Goal: Task Accomplishment & Management: Use online tool/utility

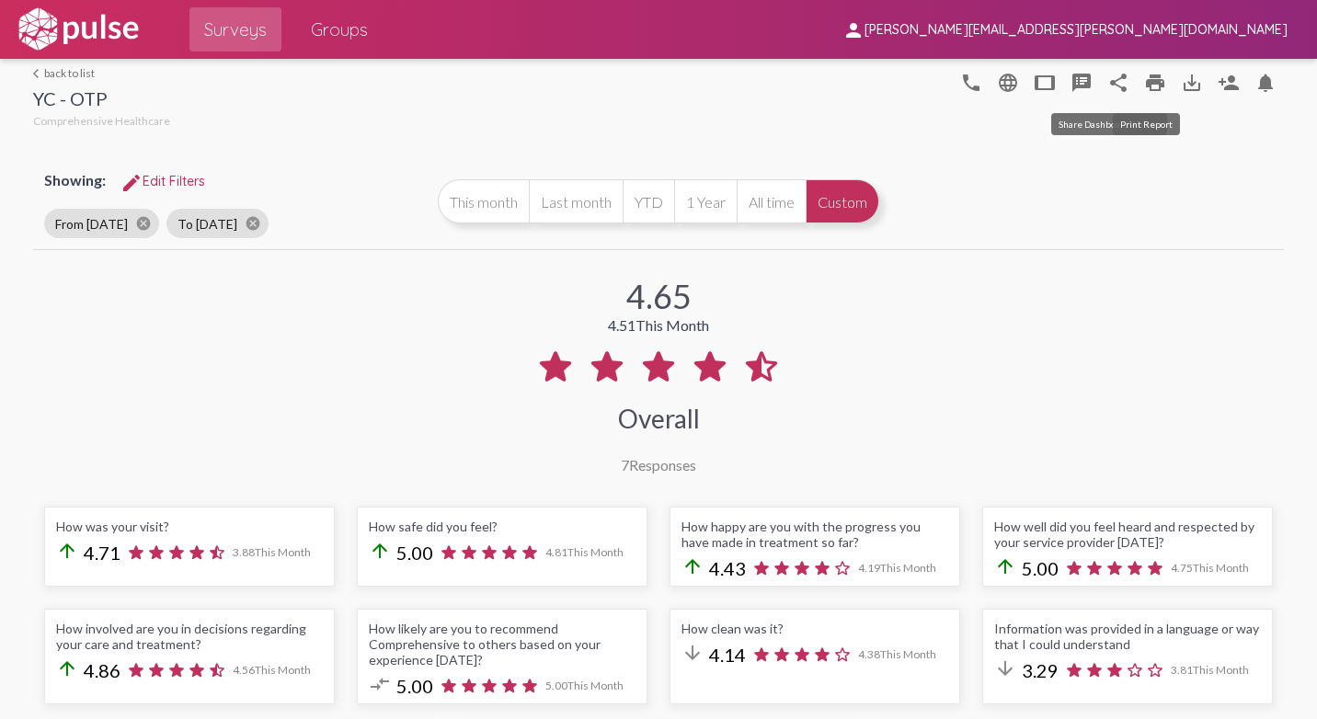
click at [1152, 80] on mat-icon "print" at bounding box center [1155, 83] width 22 height 22
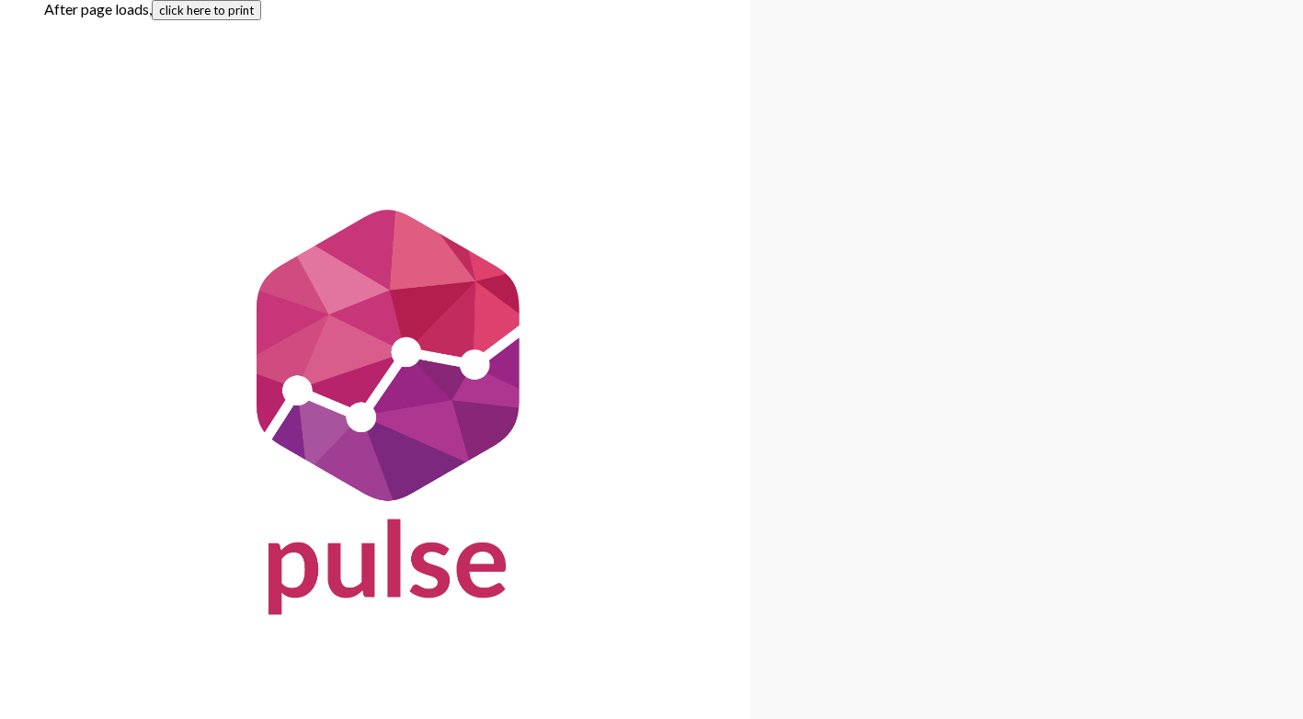
click at [194, 14] on button "click here to print" at bounding box center [206, 10] width 109 height 20
